Goal: Complete application form: Complete application form

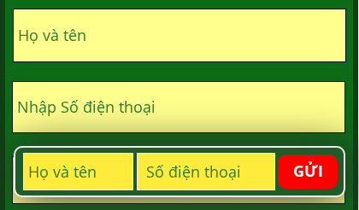
click at [169, 41] on input "text" at bounding box center [180, 34] width 332 height 51
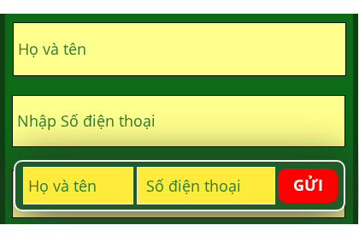
scroll to position [1164, 0]
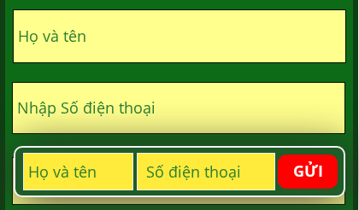
type input "H"
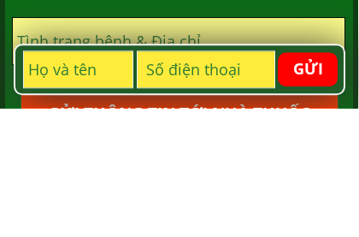
scroll to position [1175, 0]
type input "Ho sỹ lĩnh df 036 441 3217"
click at [308, 181] on p "GỬI" at bounding box center [307, 198] width 59 height 34
click at [314, 181] on p "GỬI" at bounding box center [307, 198] width 59 height 34
click at [312, 181] on p "GỬI" at bounding box center [307, 198] width 59 height 34
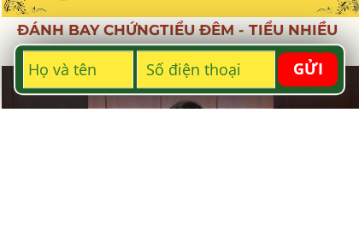
scroll to position [138, 0]
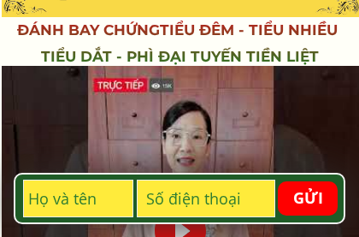
click at [306, 205] on p "GỬI" at bounding box center [307, 198] width 59 height 34
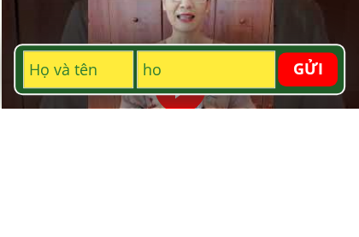
type input "h"
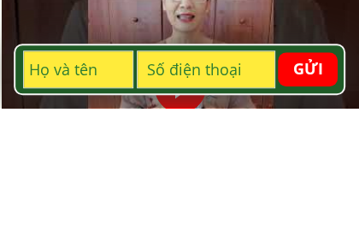
click at [73, 180] on input "text" at bounding box center [78, 198] width 109 height 36
type input "Ho sỹ lĩnh"
click at [186, 180] on input "tel" at bounding box center [206, 198] width 136 height 36
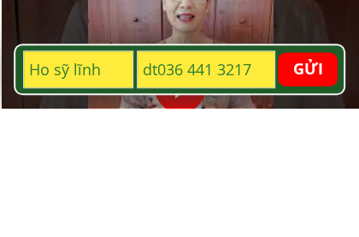
type input "dt036 441 3217"
click at [305, 181] on p "GỬI" at bounding box center [307, 198] width 59 height 34
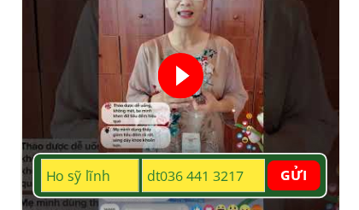
scroll to position [282, 0]
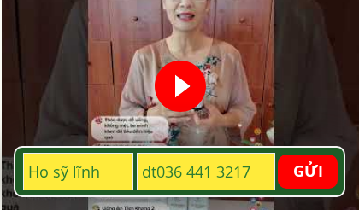
click at [307, 173] on p "GỬI" at bounding box center [307, 172] width 59 height 34
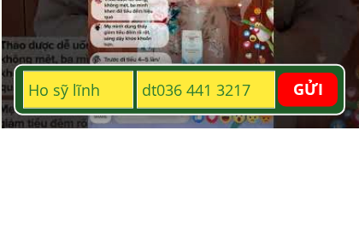
scroll to position [404, 0]
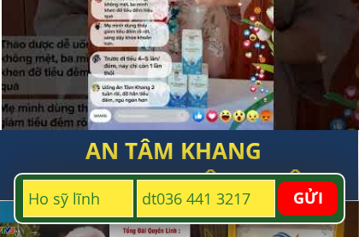
click at [304, 196] on p "GỬI" at bounding box center [307, 198] width 59 height 34
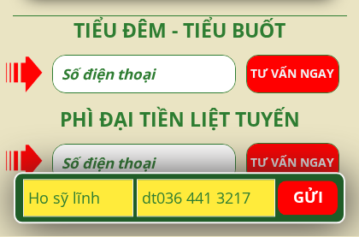
scroll to position [3196, 0]
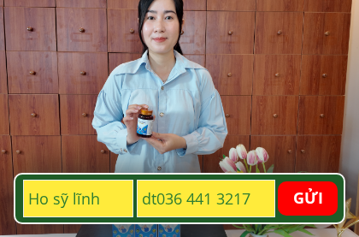
click at [23, 76] on div at bounding box center [146, 108] width 425 height 263
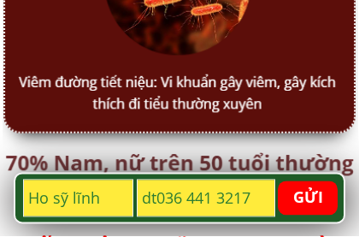
scroll to position [6437, 0]
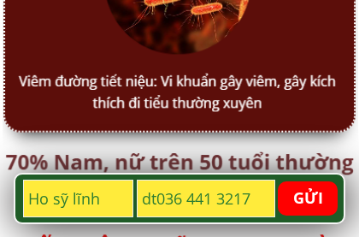
click at [306, 195] on p "GỬI" at bounding box center [307, 198] width 59 height 34
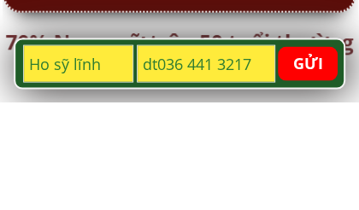
scroll to position [6558, 0]
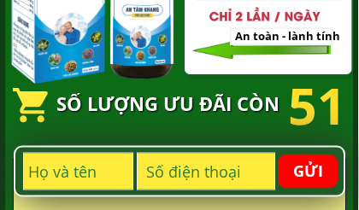
scroll to position [1016, 0]
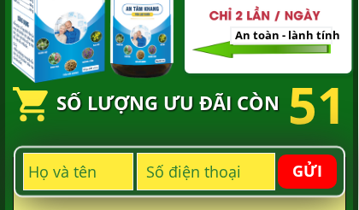
click at [220, 180] on input "tel" at bounding box center [206, 172] width 136 height 36
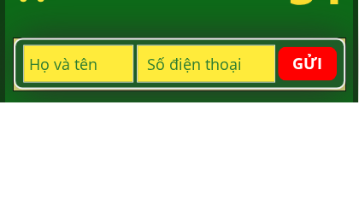
type input "h"
click at [62, 154] on input "text" at bounding box center [78, 172] width 109 height 36
type input "Ho sỹ lĩnh"
click at [170, 154] on input "tel" at bounding box center [206, 172] width 136 height 36
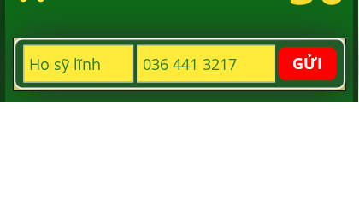
type input "036 441 3217"
click at [303, 155] on p "GỬI" at bounding box center [307, 172] width 59 height 34
click at [310, 155] on p "GỬI" at bounding box center [307, 172] width 59 height 34
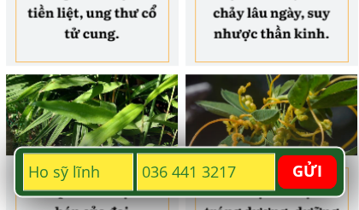
scroll to position [2110, 0]
